Goal: Task Accomplishment & Management: Understand process/instructions

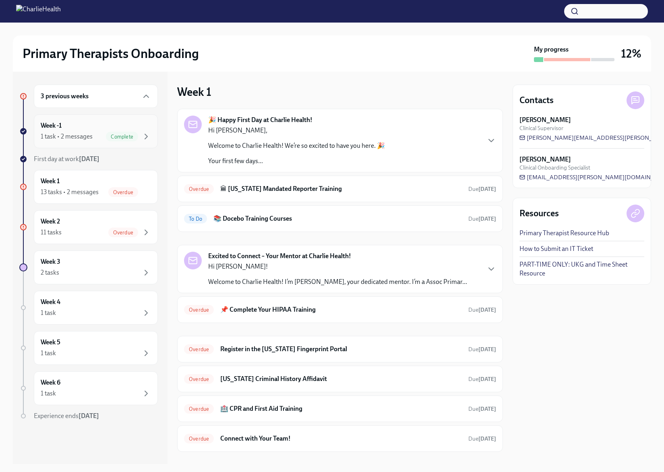
click at [113, 135] on span "Complete" at bounding box center [122, 137] width 32 height 6
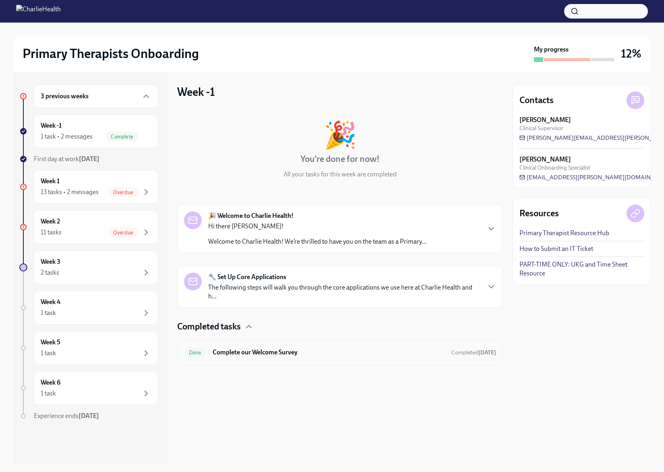
click at [382, 356] on h6 "Complete our Welcome Survey" at bounding box center [329, 352] width 232 height 9
click at [98, 100] on div "3 previous weeks" at bounding box center [96, 96] width 110 height 10
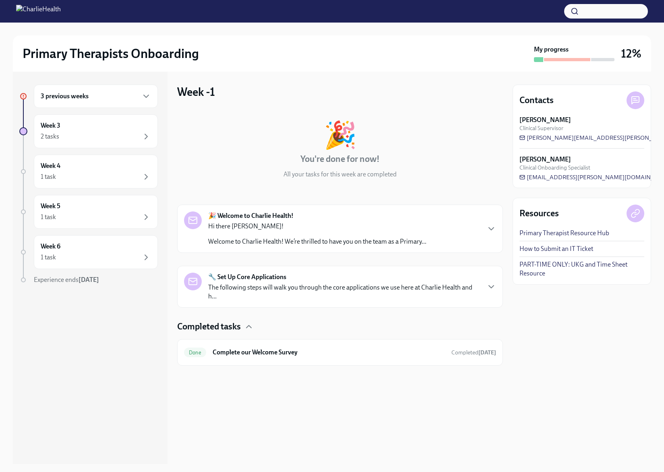
click at [98, 100] on div "3 previous weeks" at bounding box center [96, 96] width 110 height 10
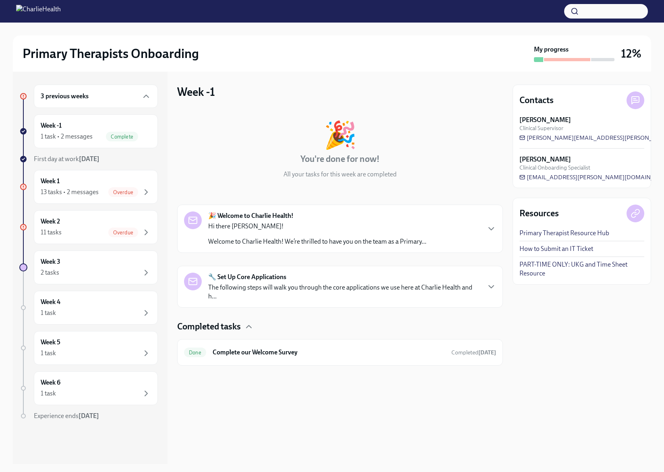
click at [539, 59] on div at bounding box center [538, 59] width 9 height 5
click at [541, 53] on strong "My progress" at bounding box center [551, 49] width 35 height 9
click at [490, 290] on icon "button" at bounding box center [491, 287] width 10 height 10
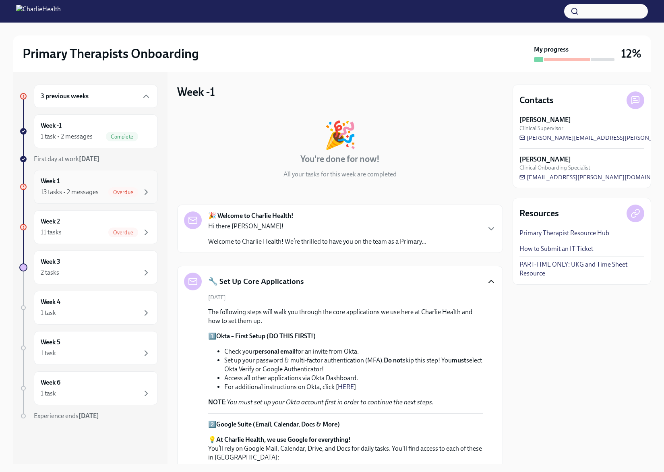
click at [122, 200] on div "Week 1 13 tasks • 2 messages Overdue" at bounding box center [96, 187] width 124 height 34
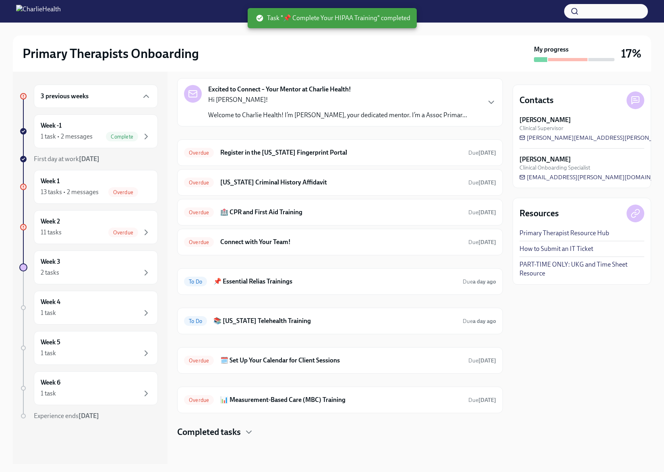
scroll to position [167, 0]
